Goal: Task Accomplishment & Management: Manage account settings

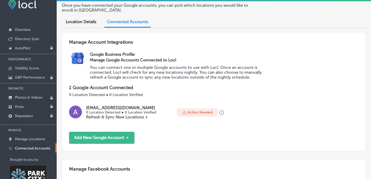
scroll to position [24, 0]
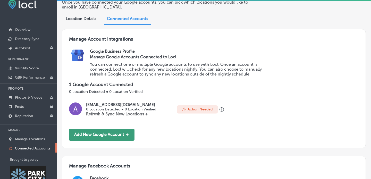
click at [107, 133] on button "Add New Google Account ＋" at bounding box center [101, 135] width 65 height 12
click at [113, 134] on button "Add New Google Account ＋" at bounding box center [101, 135] width 65 height 12
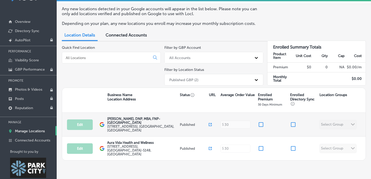
scroll to position [26, 0]
